Goal: Find specific fact: Find specific fact

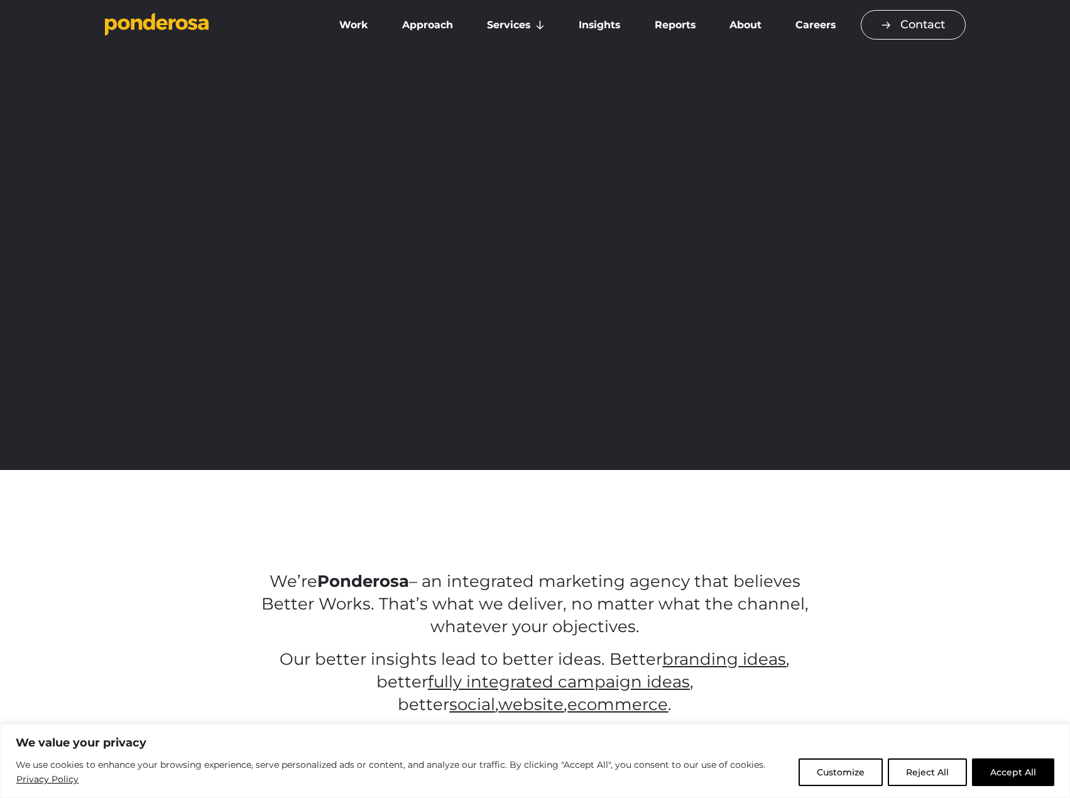
click at [924, 21] on link "Contact" at bounding box center [913, 25] width 105 height 30
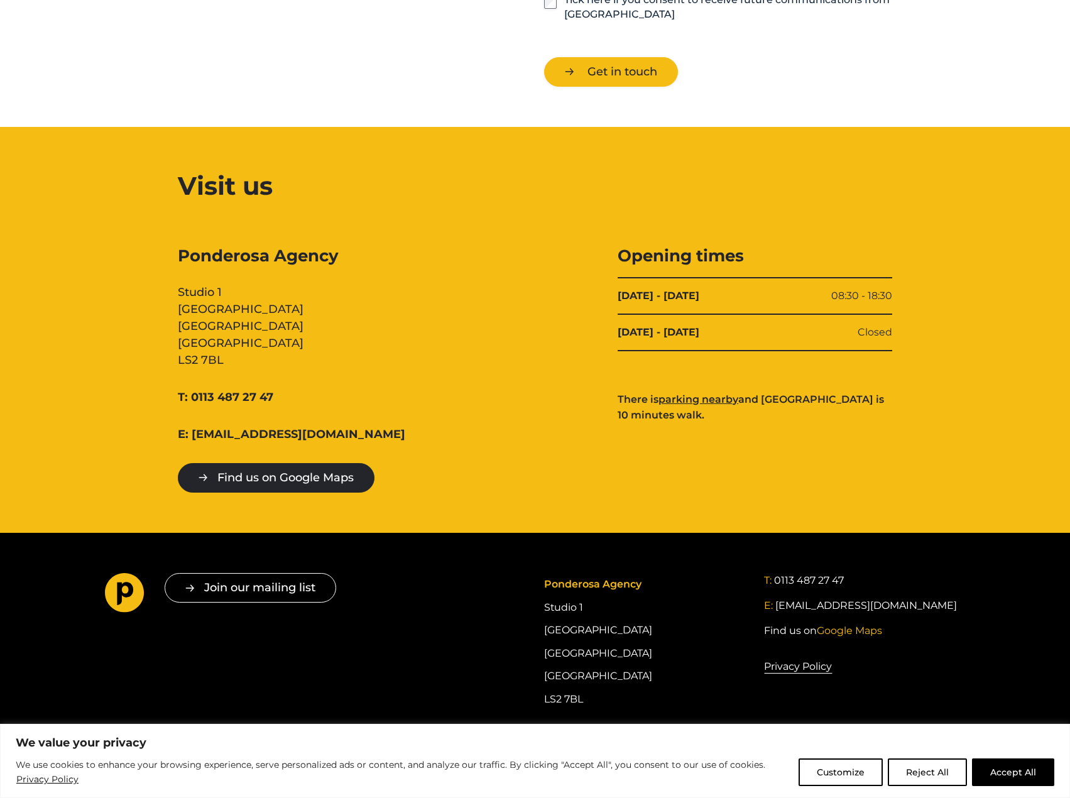
scroll to position [1112, 0]
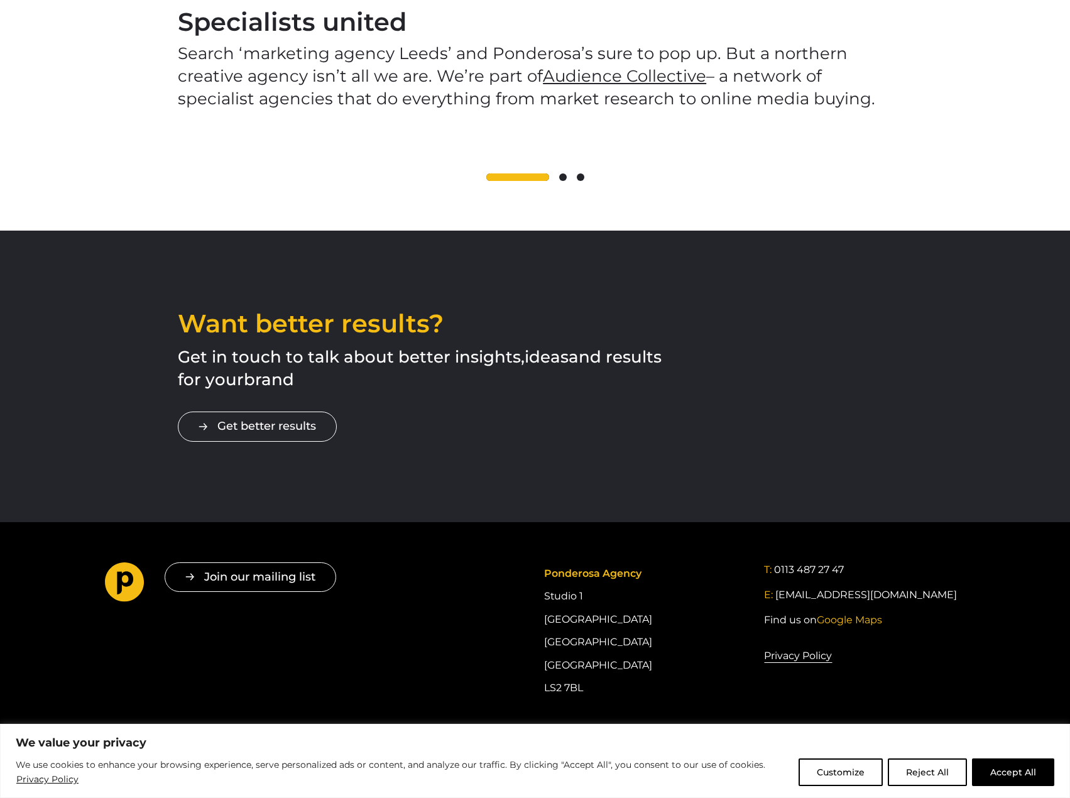
scroll to position [2000, 0]
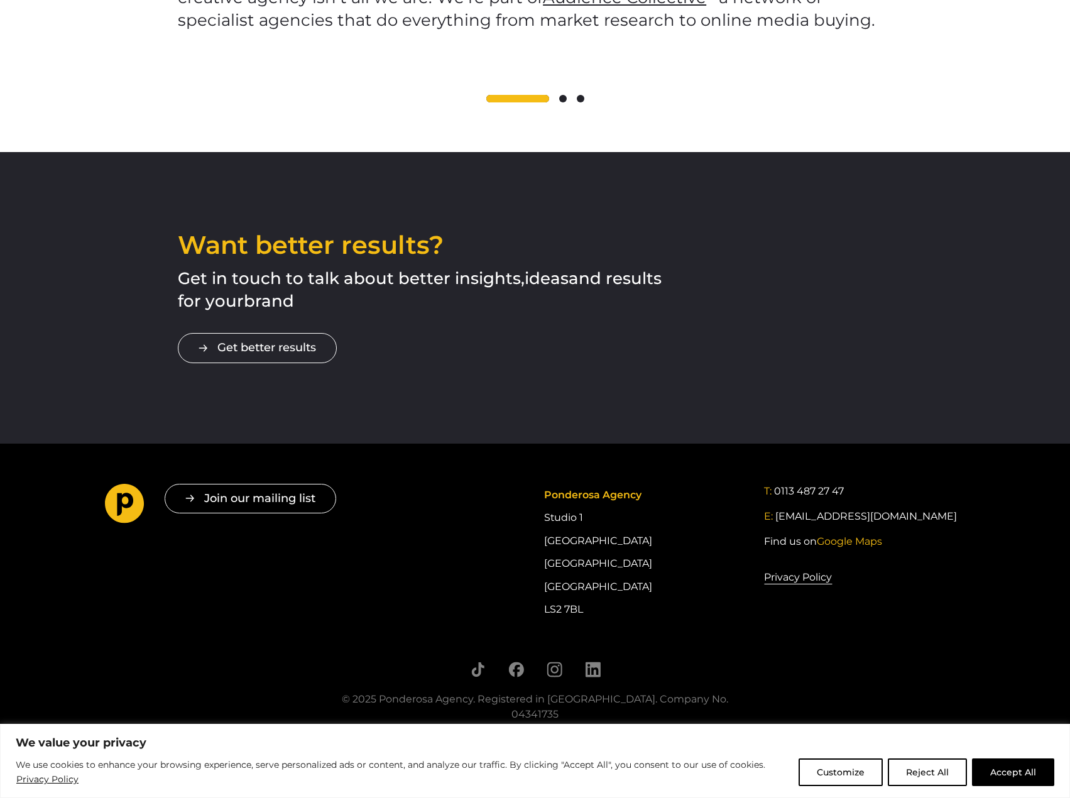
click at [694, 692] on div "© 2025 Ponderosa Agency. Registered in [GEOGRAPHIC_DATA]. Company No. 04341735" at bounding box center [535, 707] width 421 height 30
copy div "04341735"
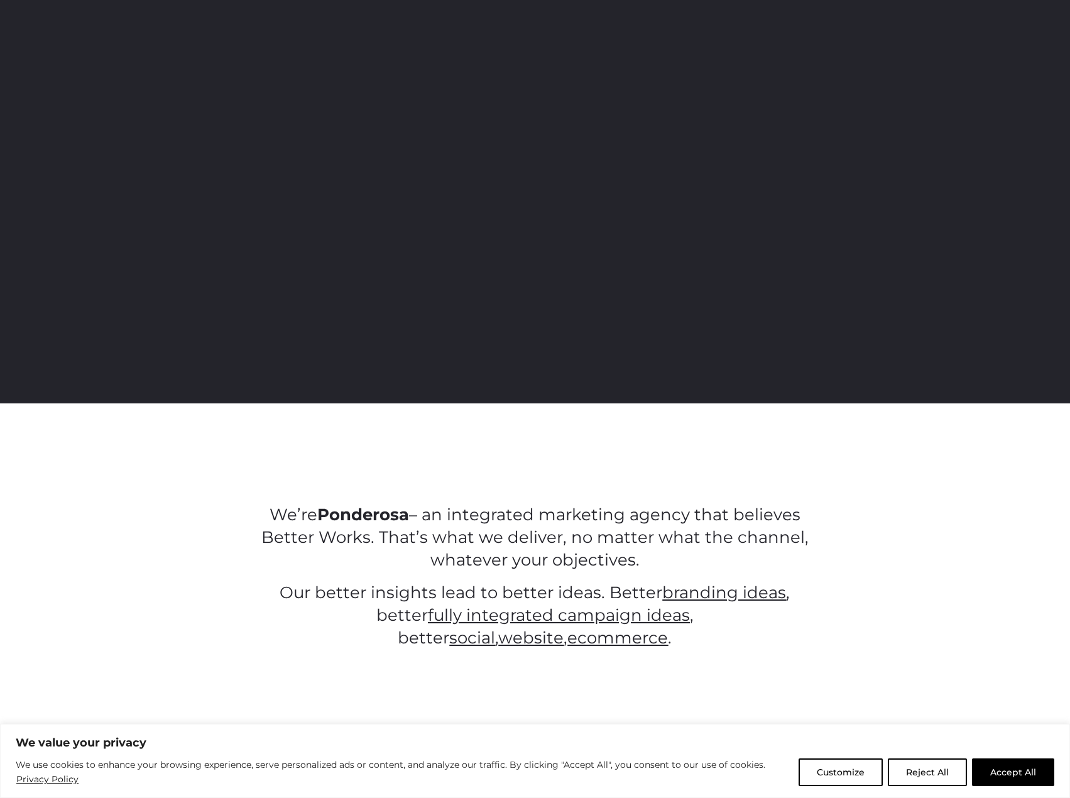
scroll to position [0, 0]
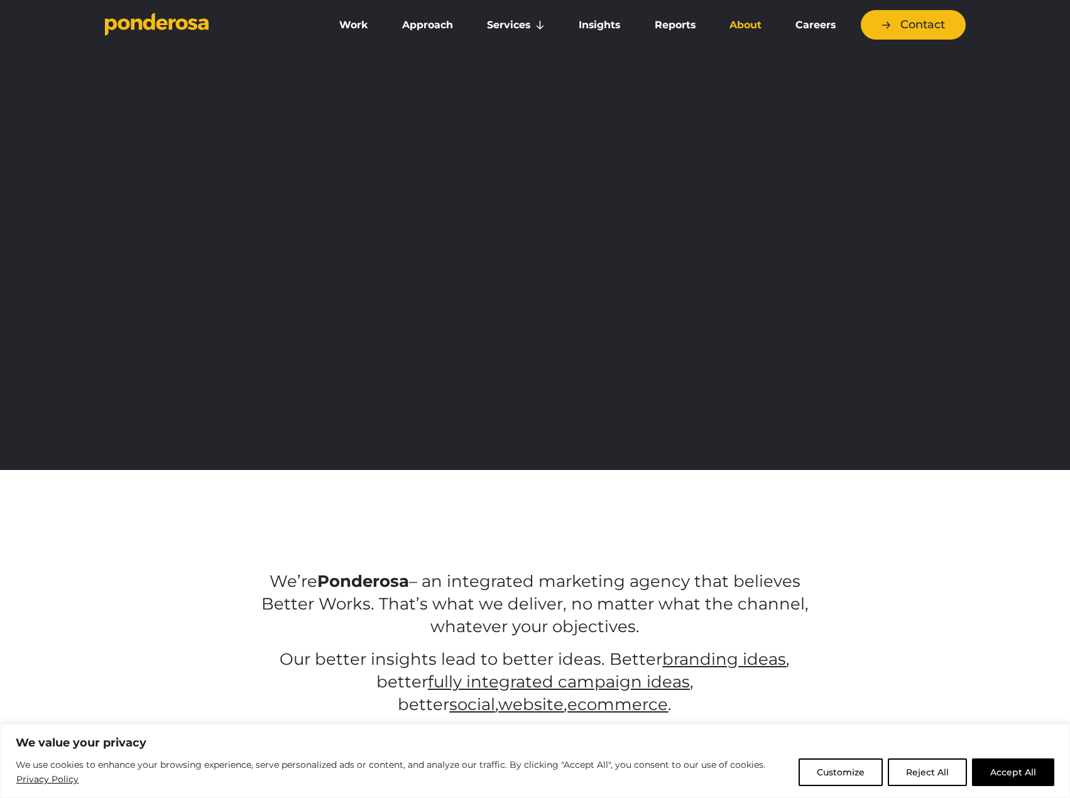
click at [752, 27] on link "About" at bounding box center [745, 25] width 61 height 26
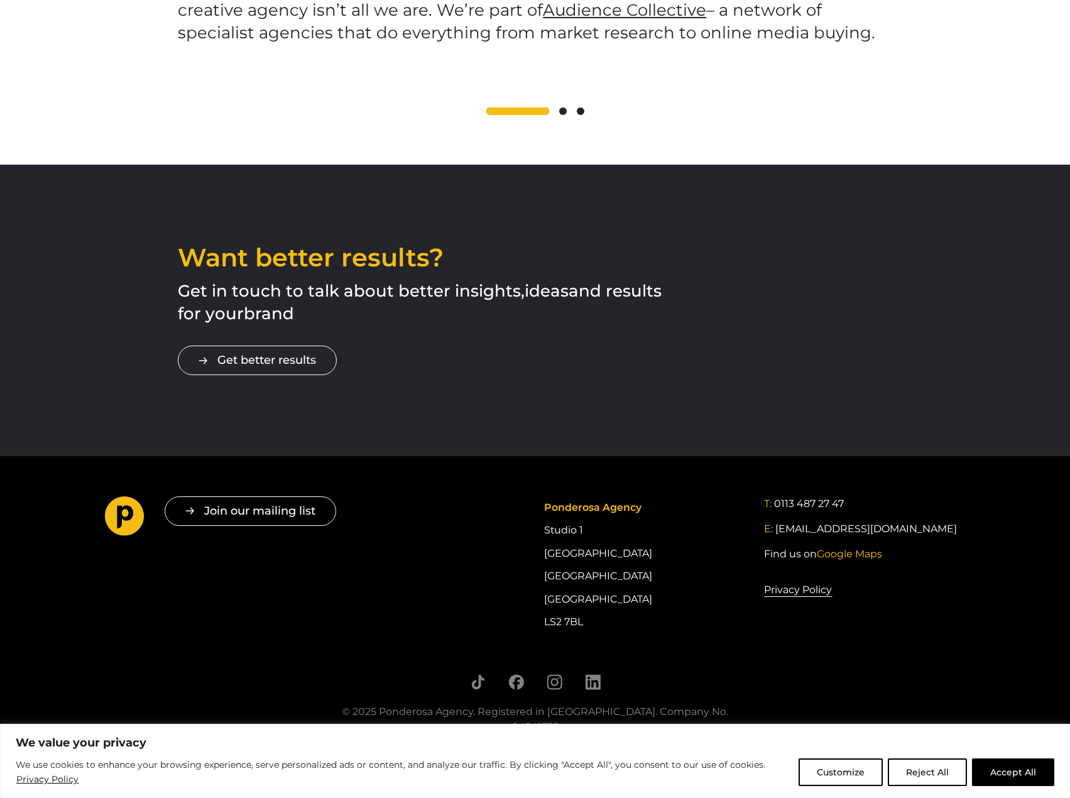
scroll to position [2000, 0]
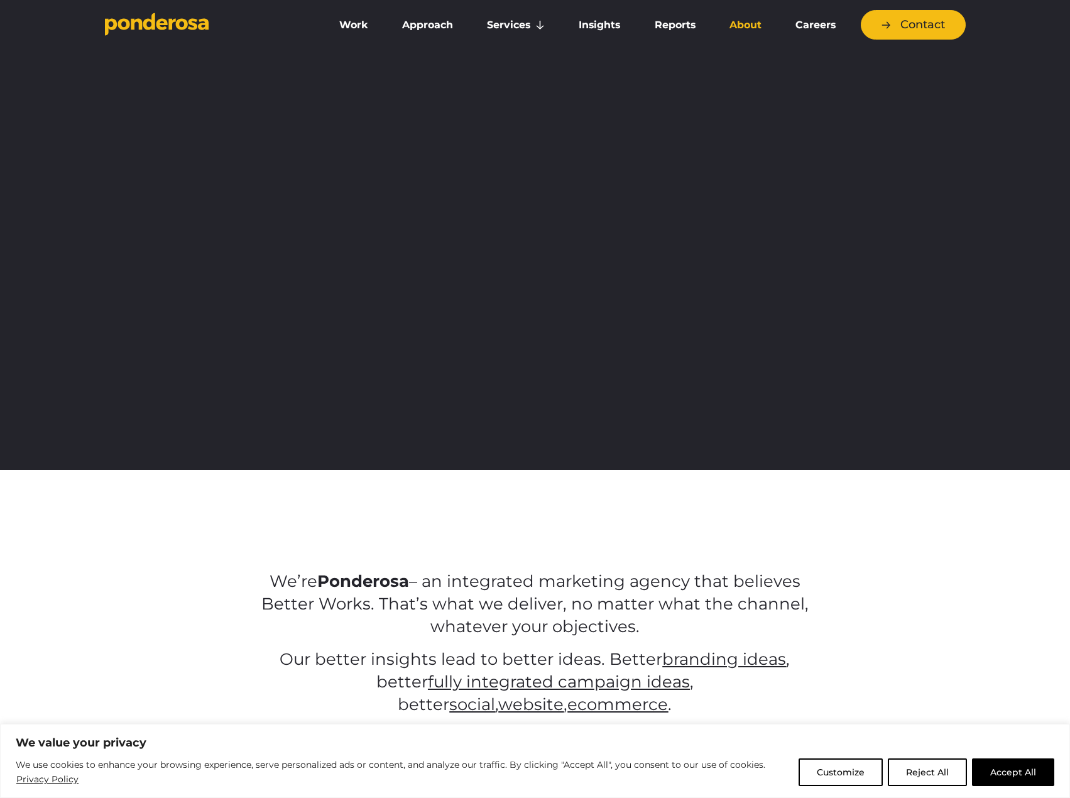
click at [750, 26] on link "About" at bounding box center [745, 25] width 61 height 26
